Goal: Information Seeking & Learning: Compare options

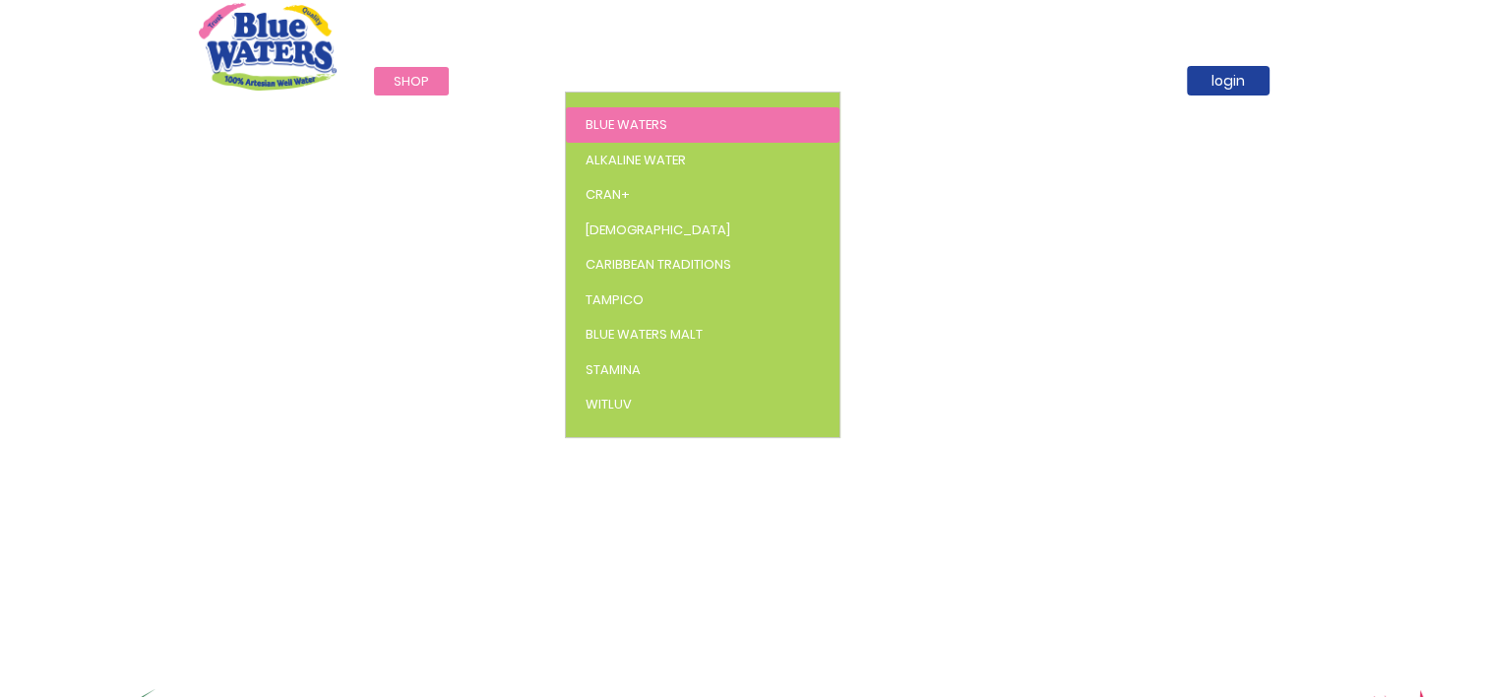
click at [630, 124] on span "Blue Waters" at bounding box center [627, 124] width 82 height 19
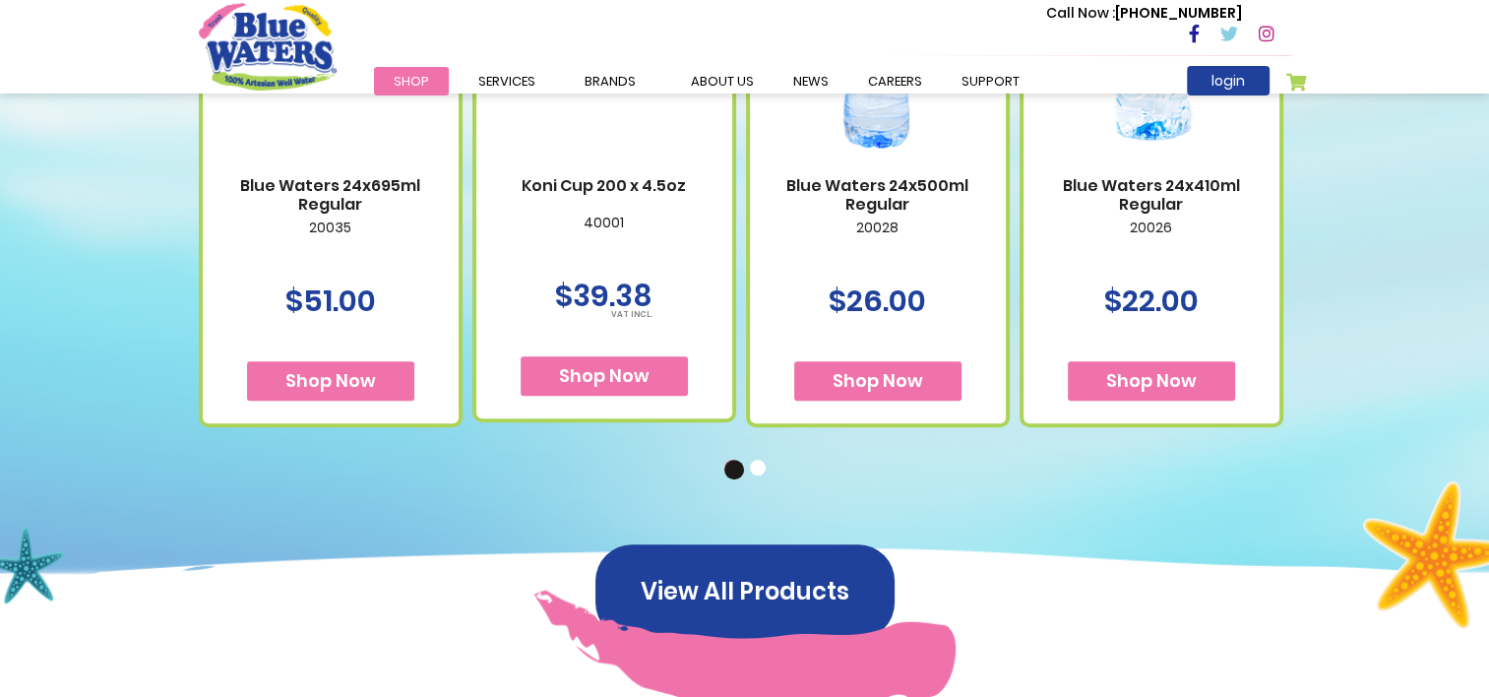
scroll to position [1336, 0]
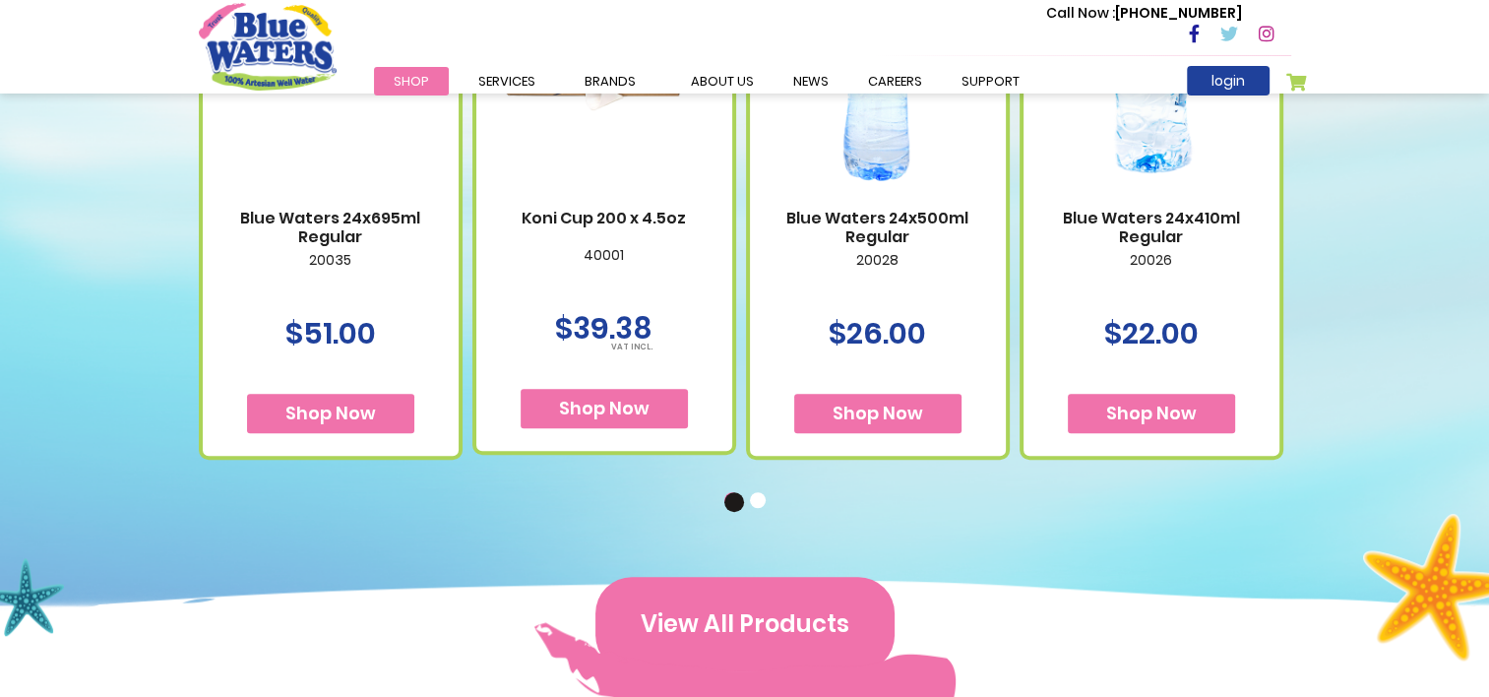
click at [717, 610] on button "View All Products" at bounding box center [745, 624] width 299 height 95
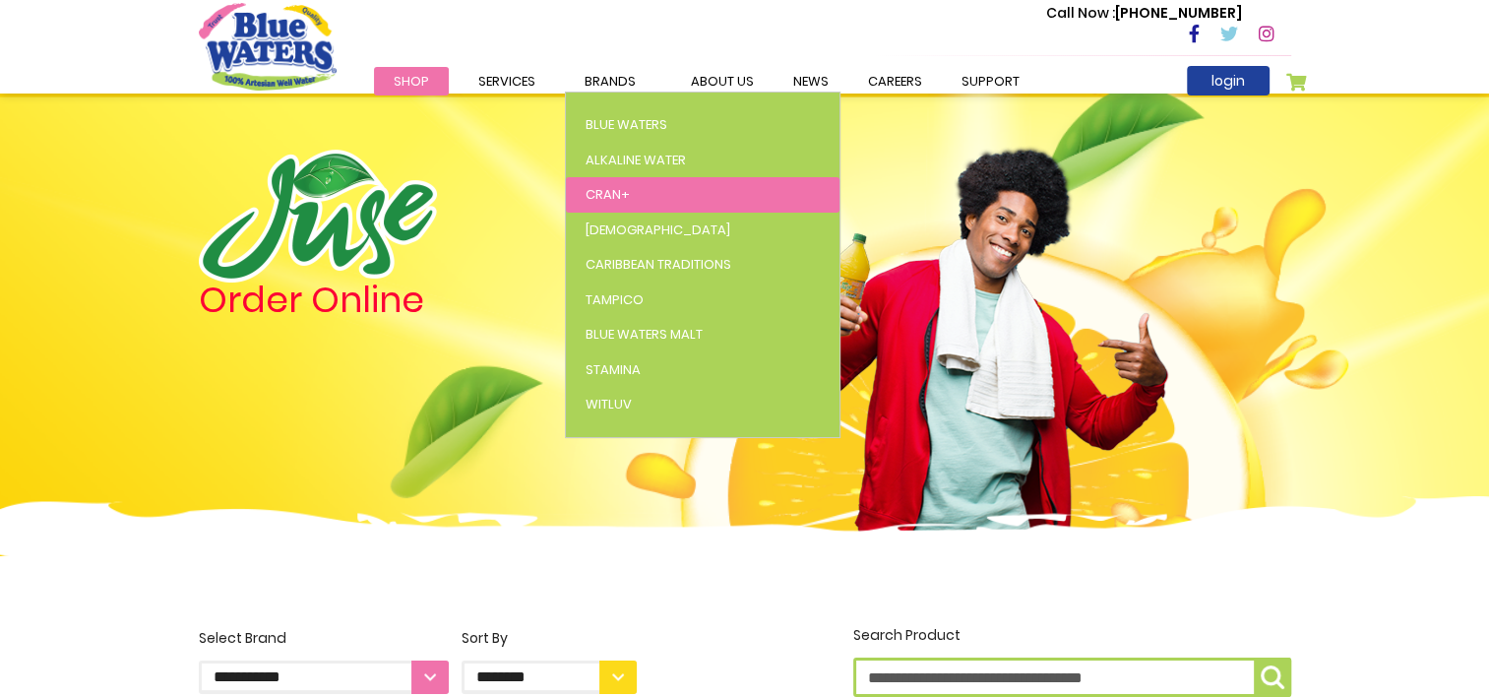
click at [595, 197] on span "Cran+" at bounding box center [608, 194] width 44 height 19
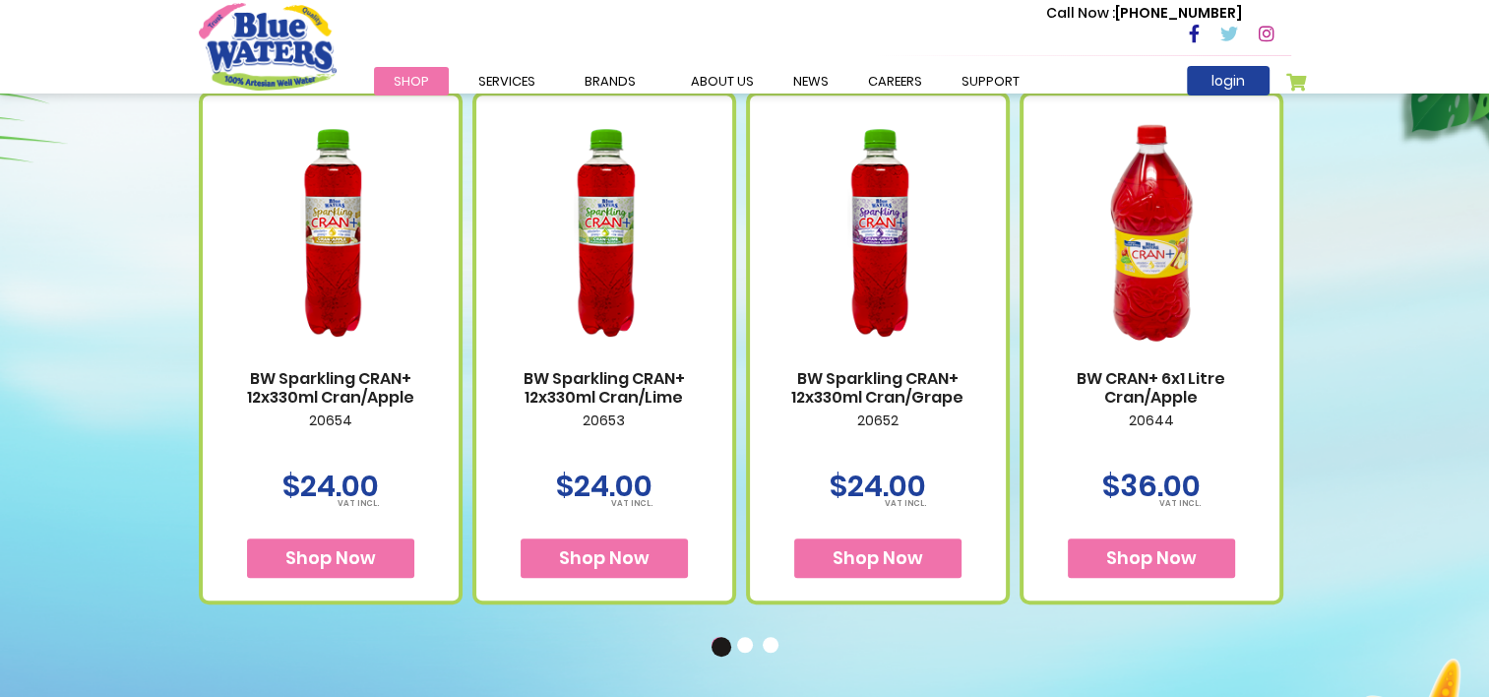
scroll to position [1147, 0]
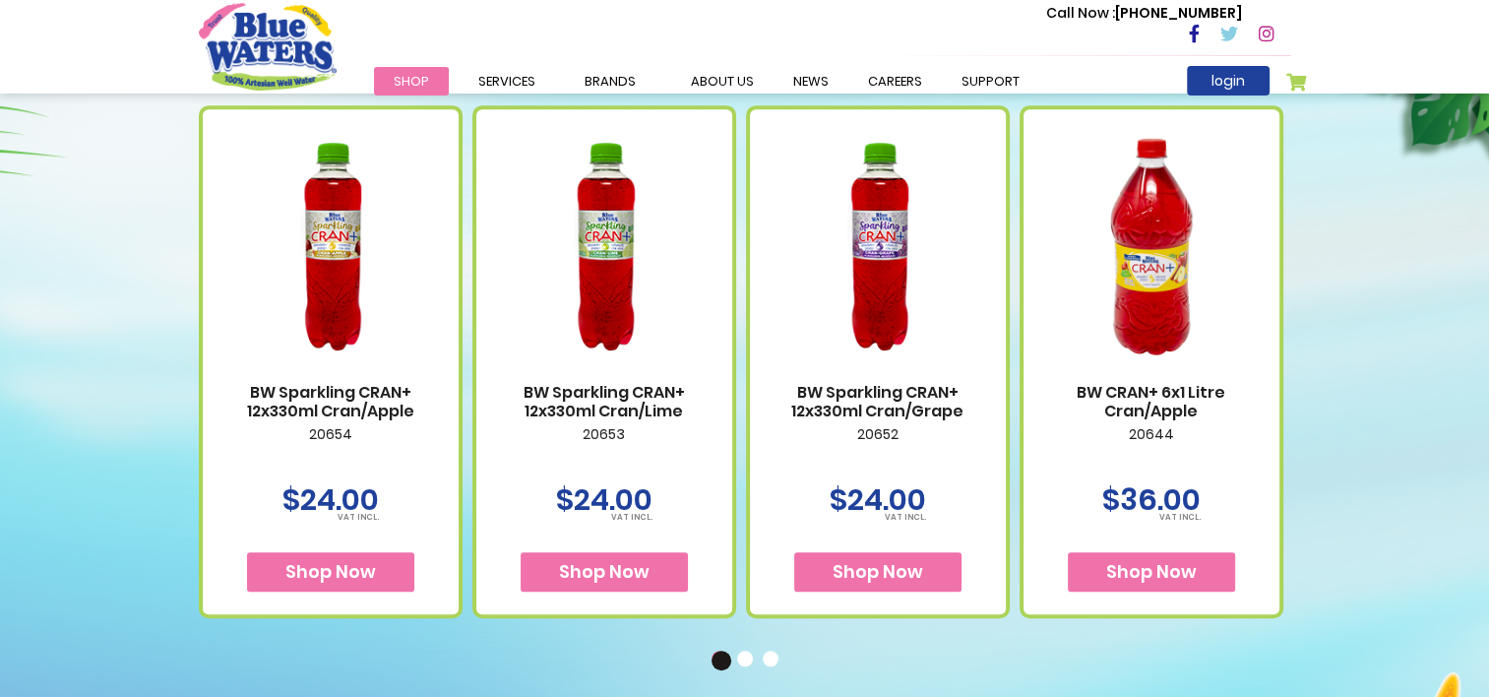
click at [744, 658] on button "2" at bounding box center [747, 661] width 20 height 20
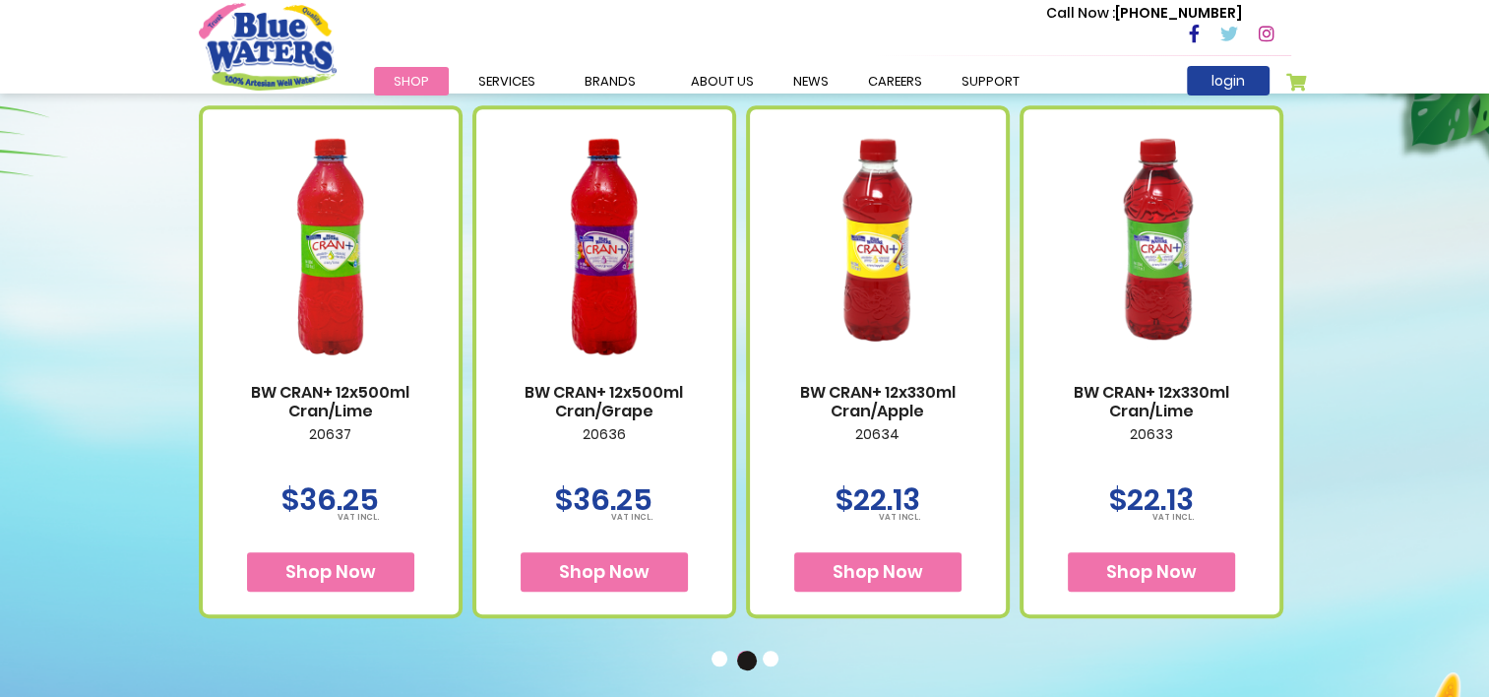
click at [722, 656] on button "1" at bounding box center [722, 661] width 20 height 20
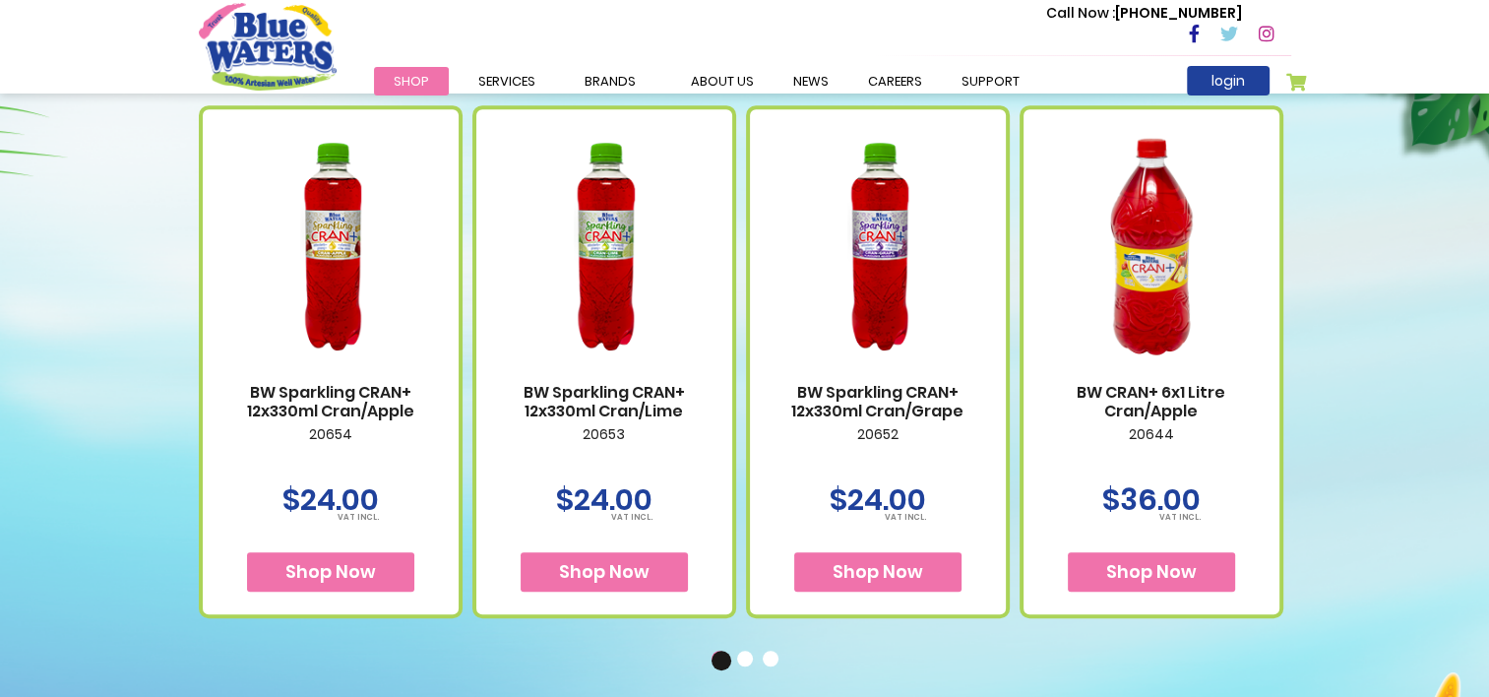
click at [771, 657] on button "3" at bounding box center [773, 661] width 20 height 20
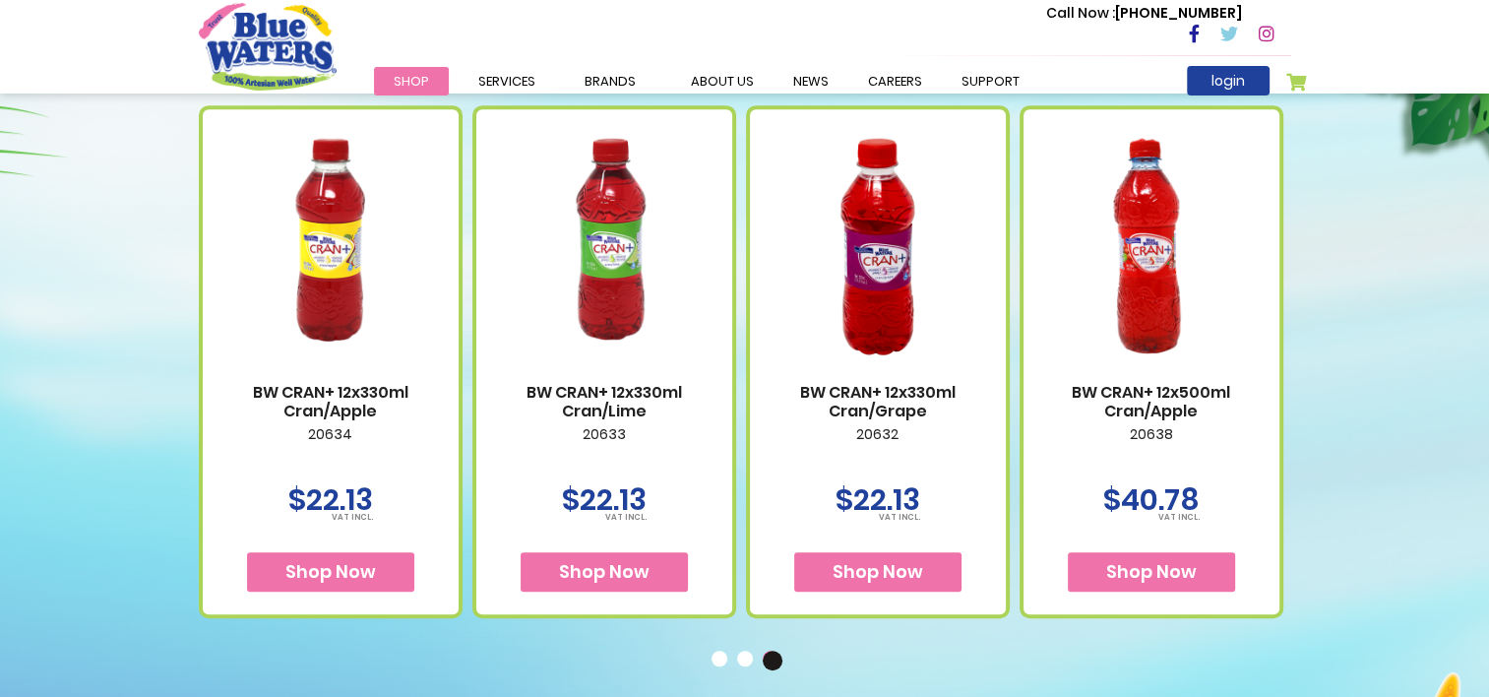
click at [717, 665] on button "1" at bounding box center [722, 661] width 20 height 20
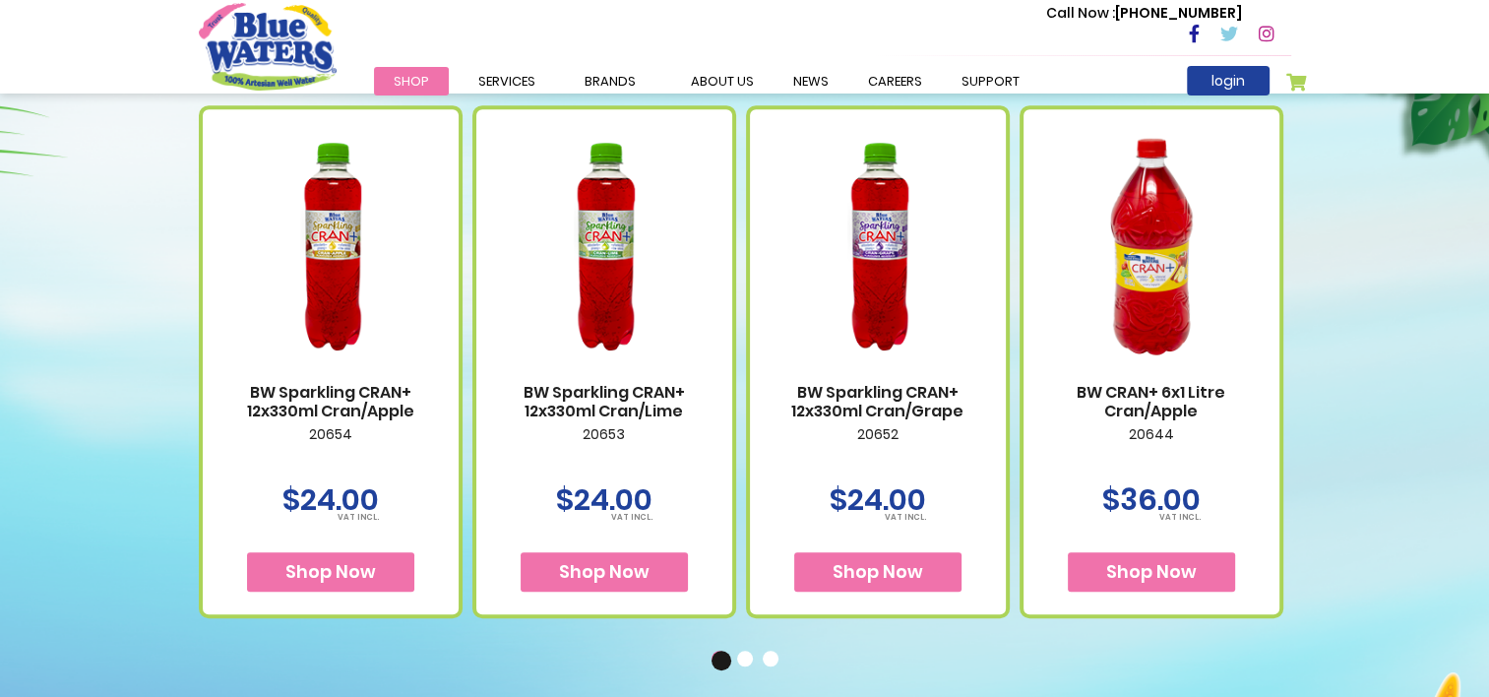
click at [595, 406] on link "BW Sparkling CRAN+ 12x330ml Cran/Lime" at bounding box center [604, 401] width 217 height 37
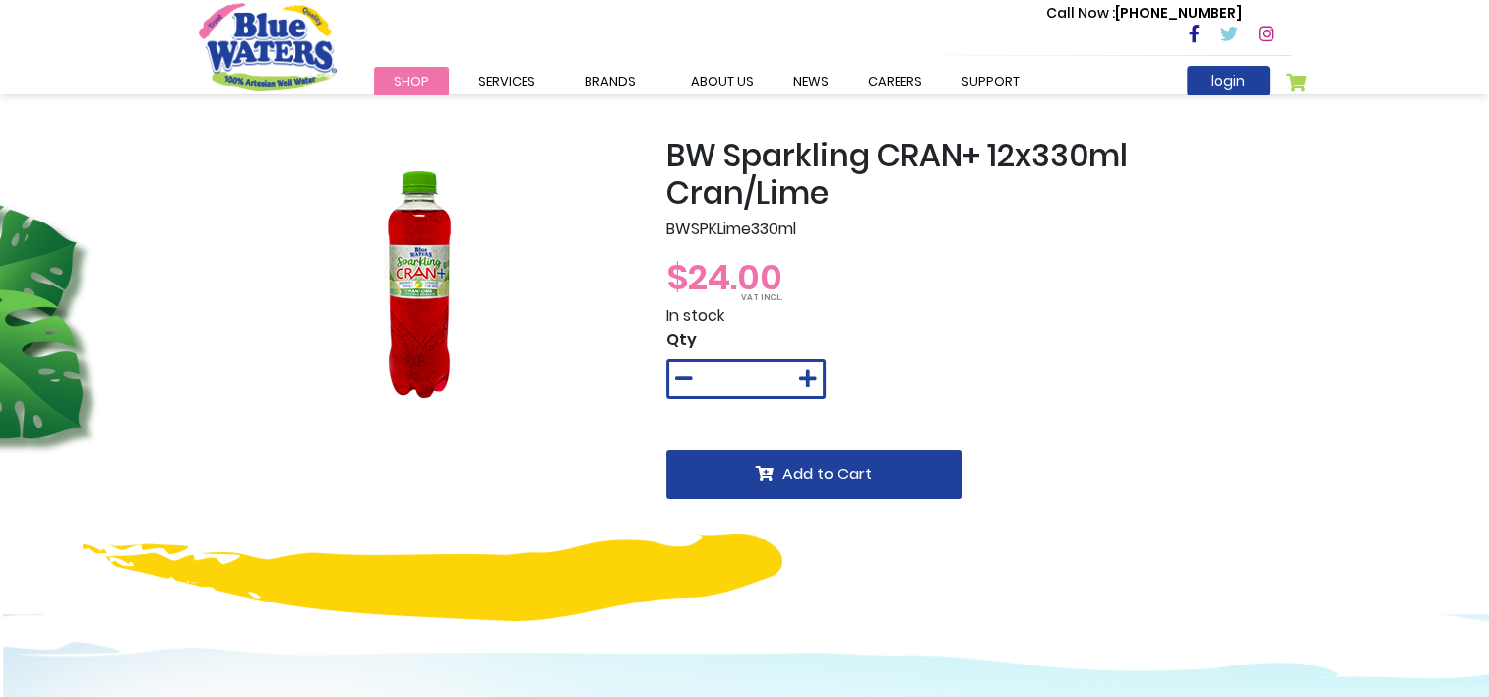
scroll to position [4, 0]
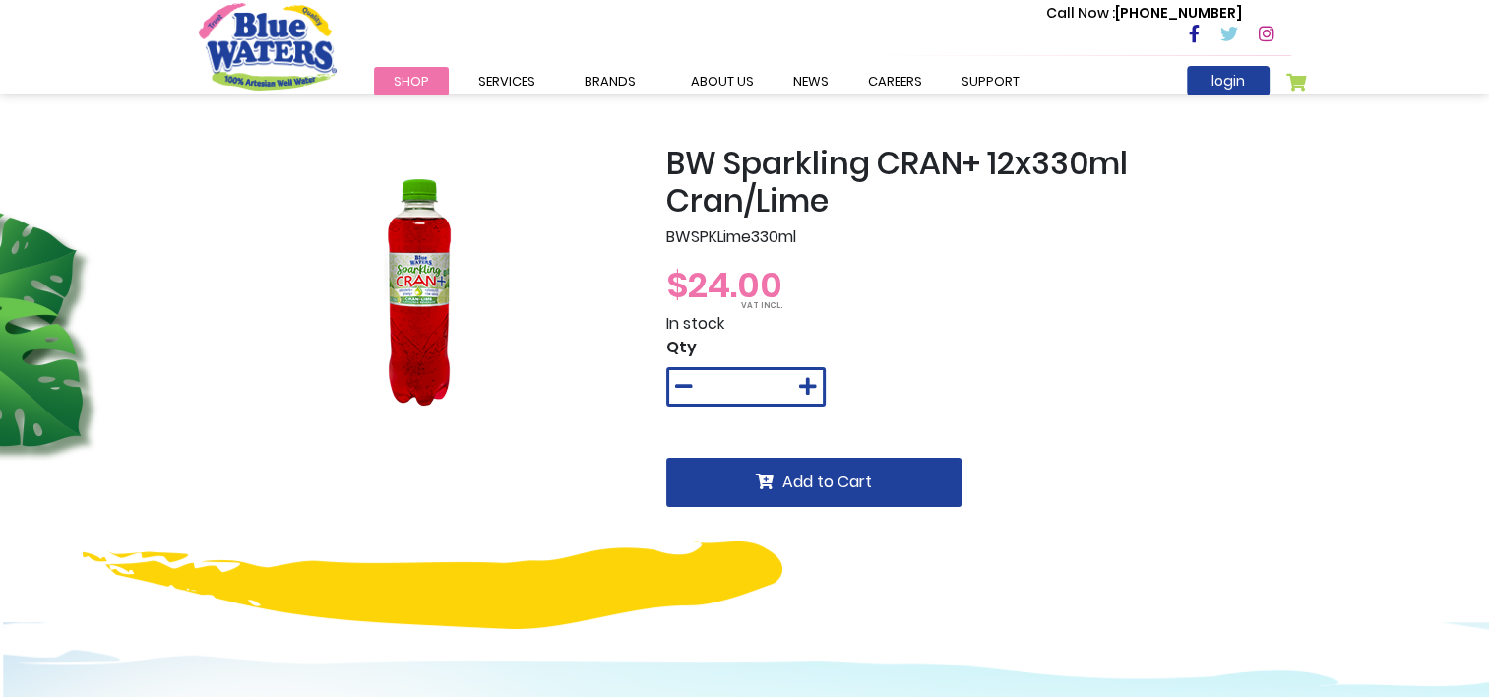
click at [229, 43] on img "store logo" at bounding box center [268, 46] width 138 height 87
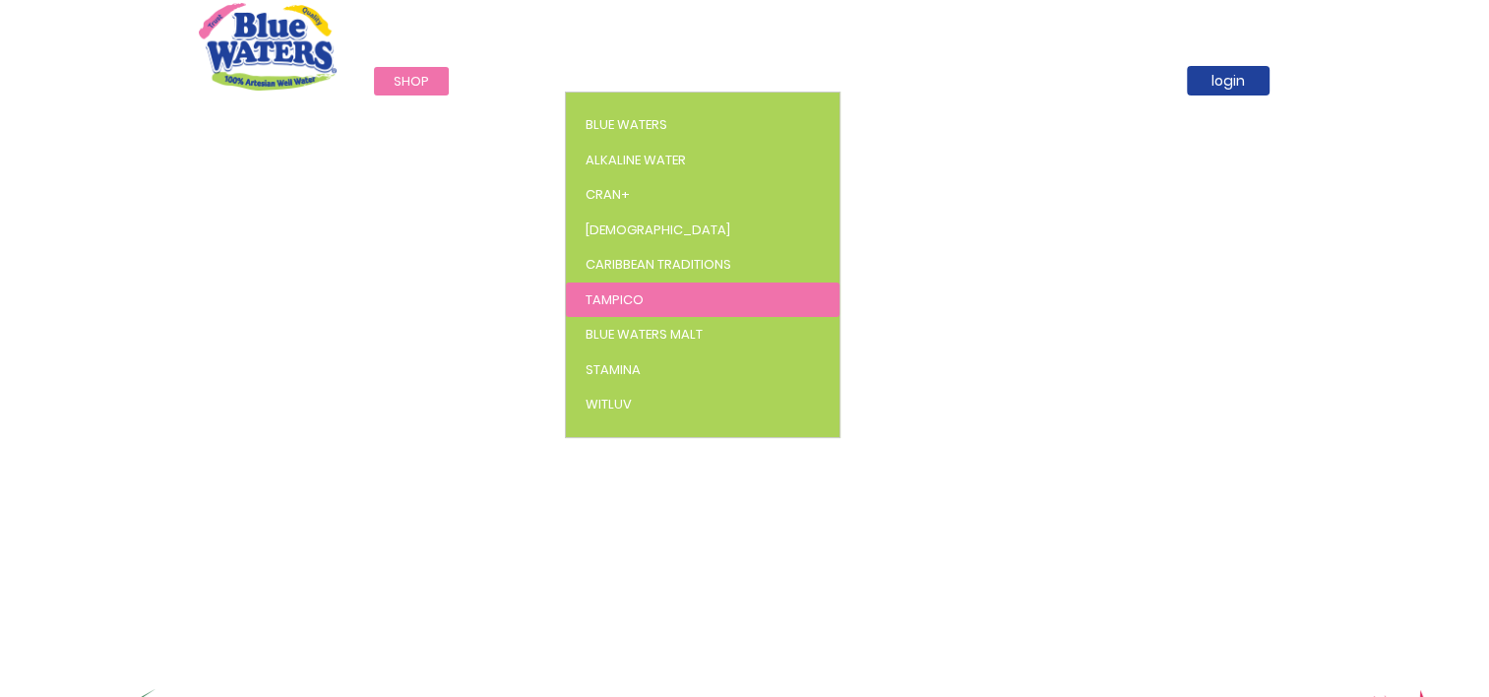
click at [621, 299] on span "Tampico" at bounding box center [615, 299] width 58 height 19
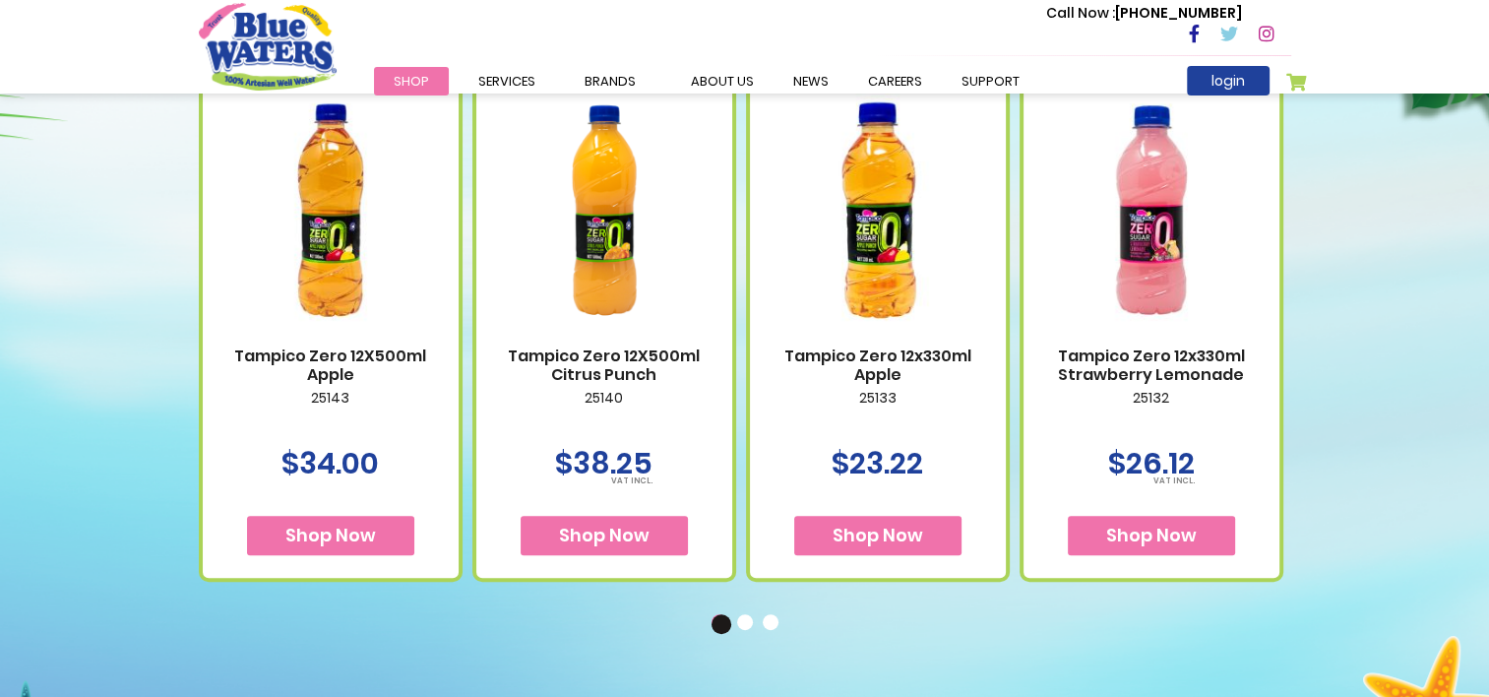
scroll to position [915, 0]
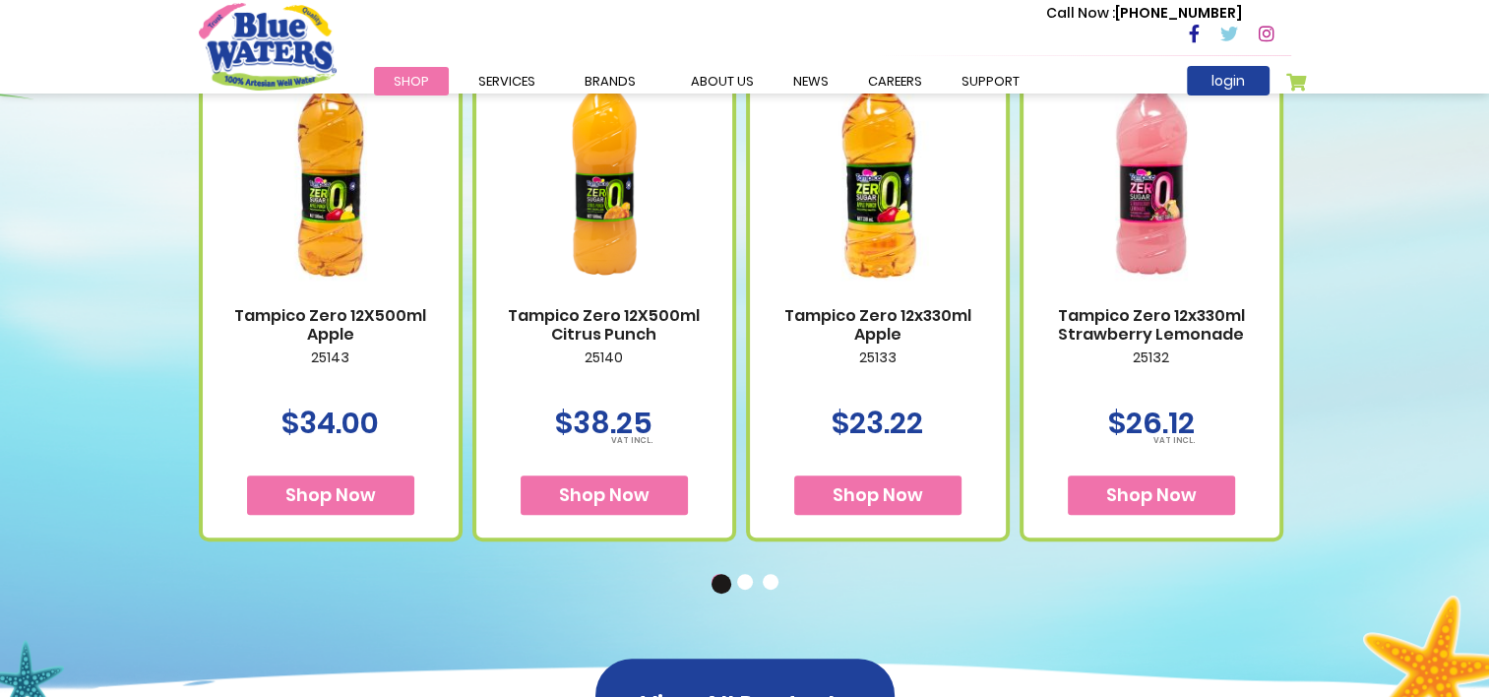
click at [741, 579] on button "2" at bounding box center [747, 584] width 20 height 20
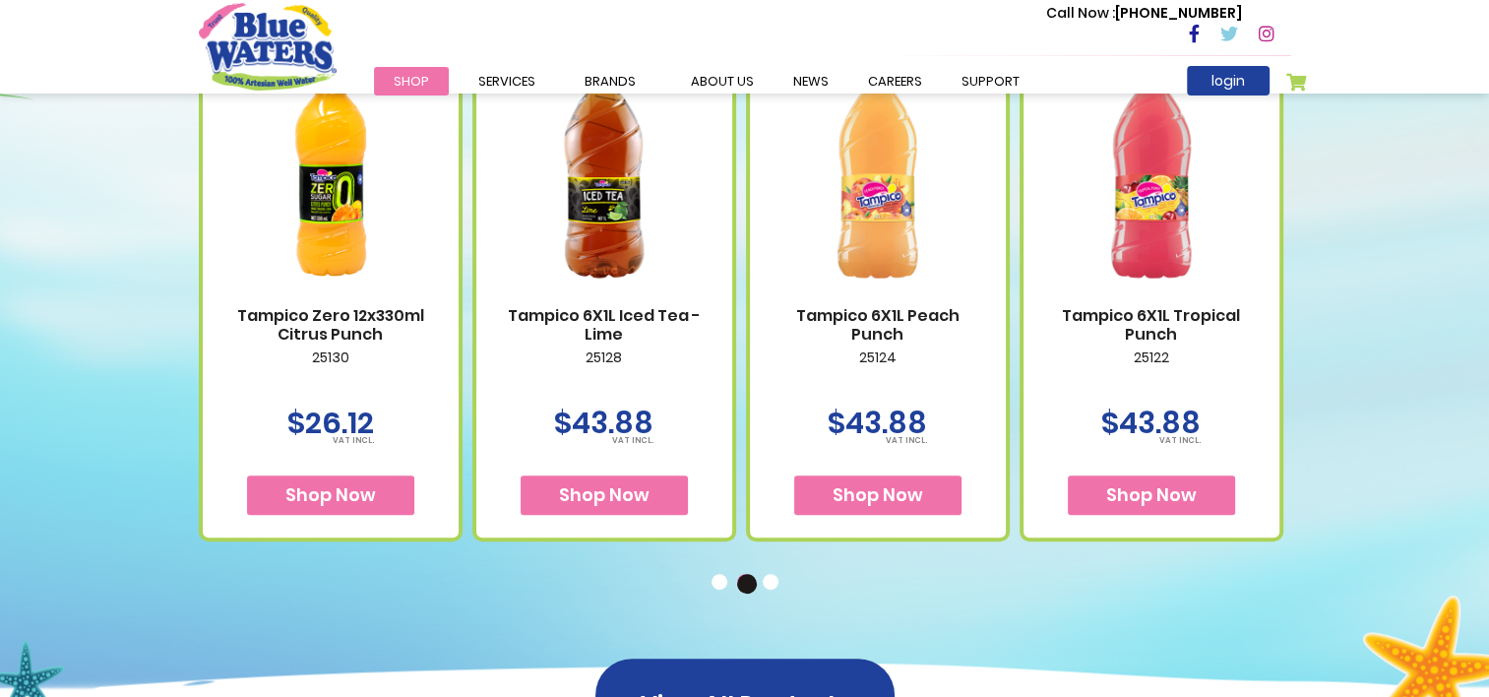
click at [773, 582] on button "3" at bounding box center [773, 584] width 20 height 20
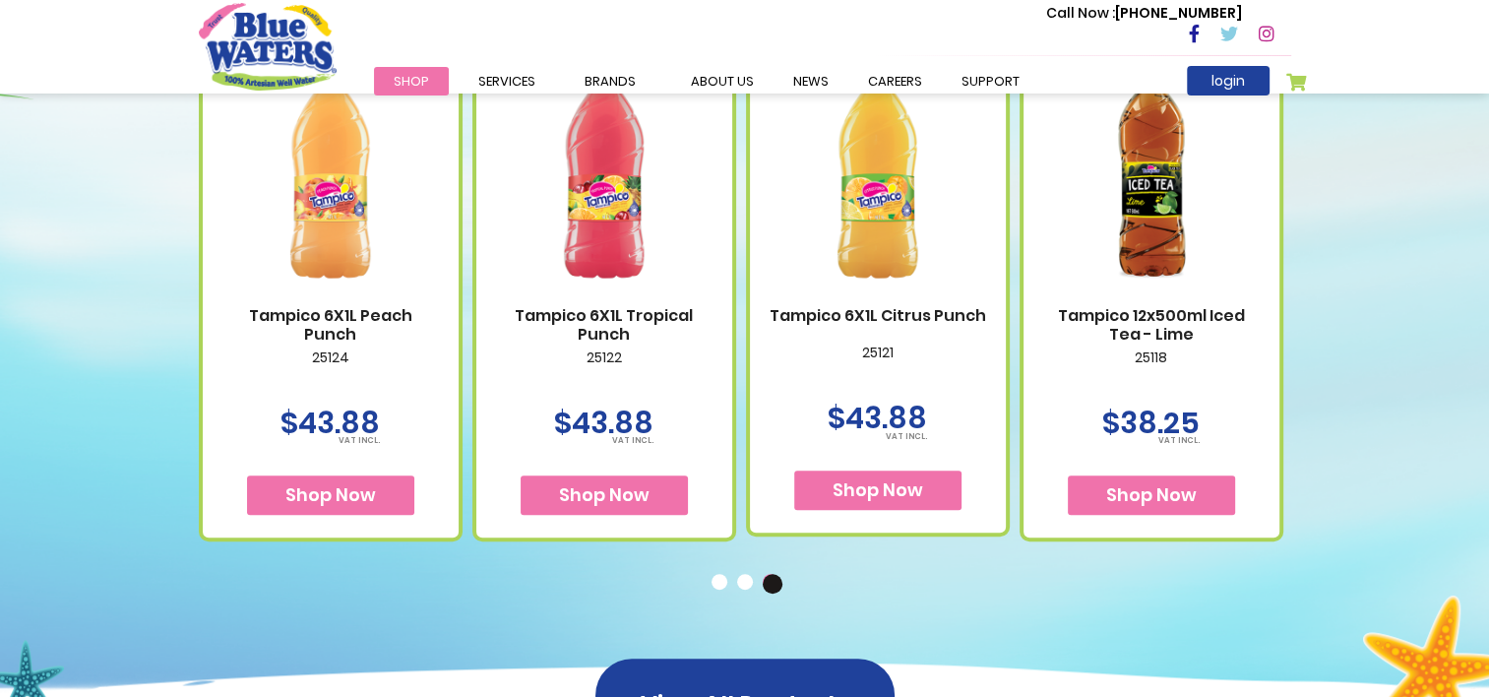
click at [724, 583] on button "1" at bounding box center [722, 584] width 20 height 20
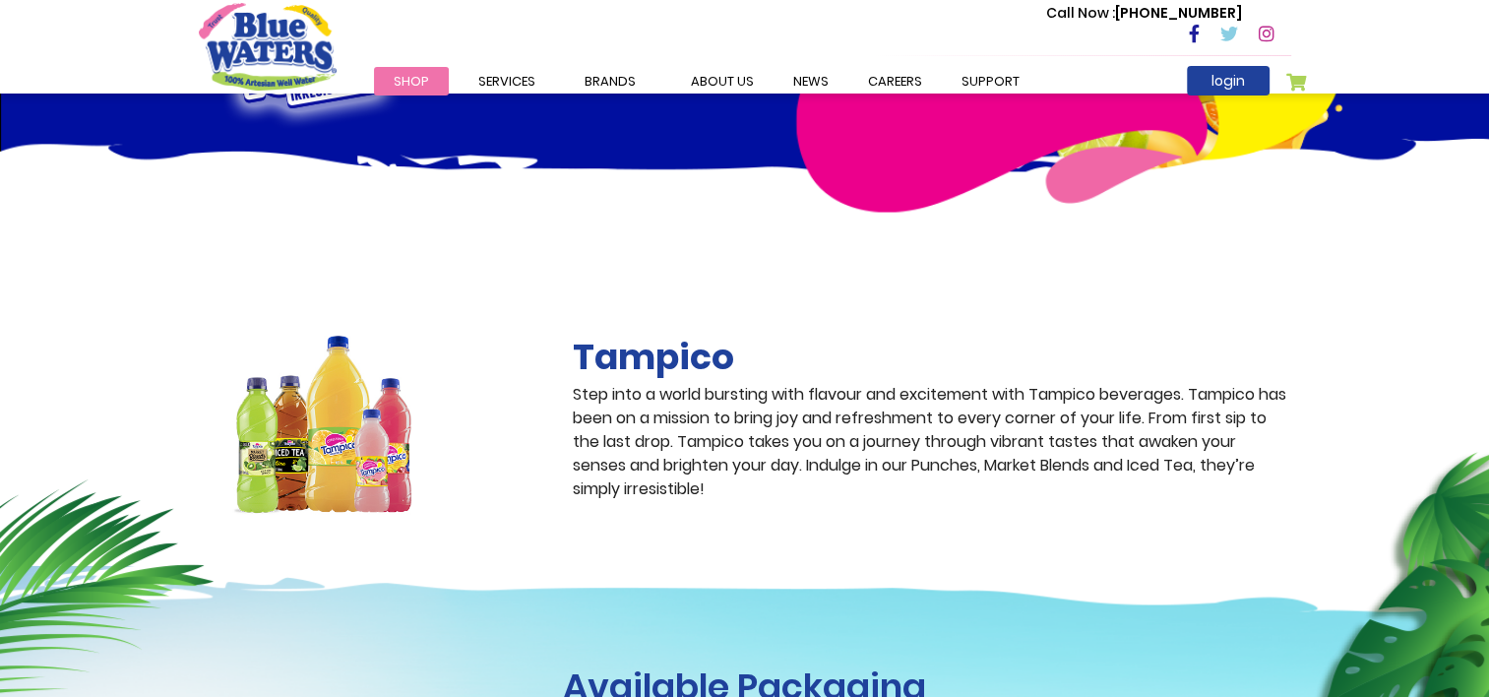
scroll to position [72, 0]
